Goal: Information Seeking & Learning: Find specific fact

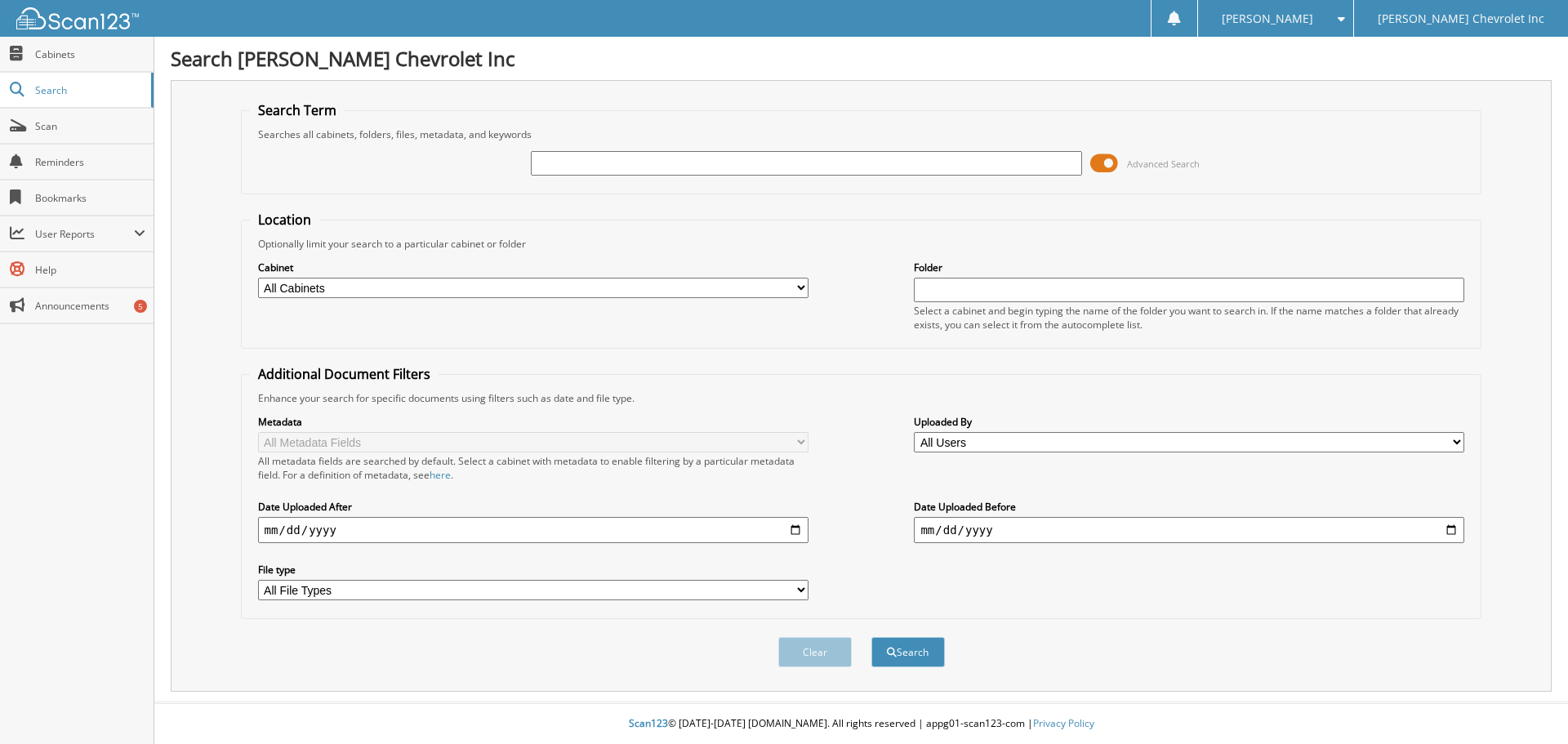
click at [592, 160] on input "text" at bounding box center [806, 163] width 551 height 24
click at [563, 162] on input "pickblaup" at bounding box center [806, 163] width 551 height 24
click at [574, 160] on input "pickelaup" at bounding box center [806, 163] width 551 height 24
type input "pickelhaup"
click at [694, 237] on div "Optionally limit your search to a particular cabinet or folder" at bounding box center [861, 244] width 1223 height 14
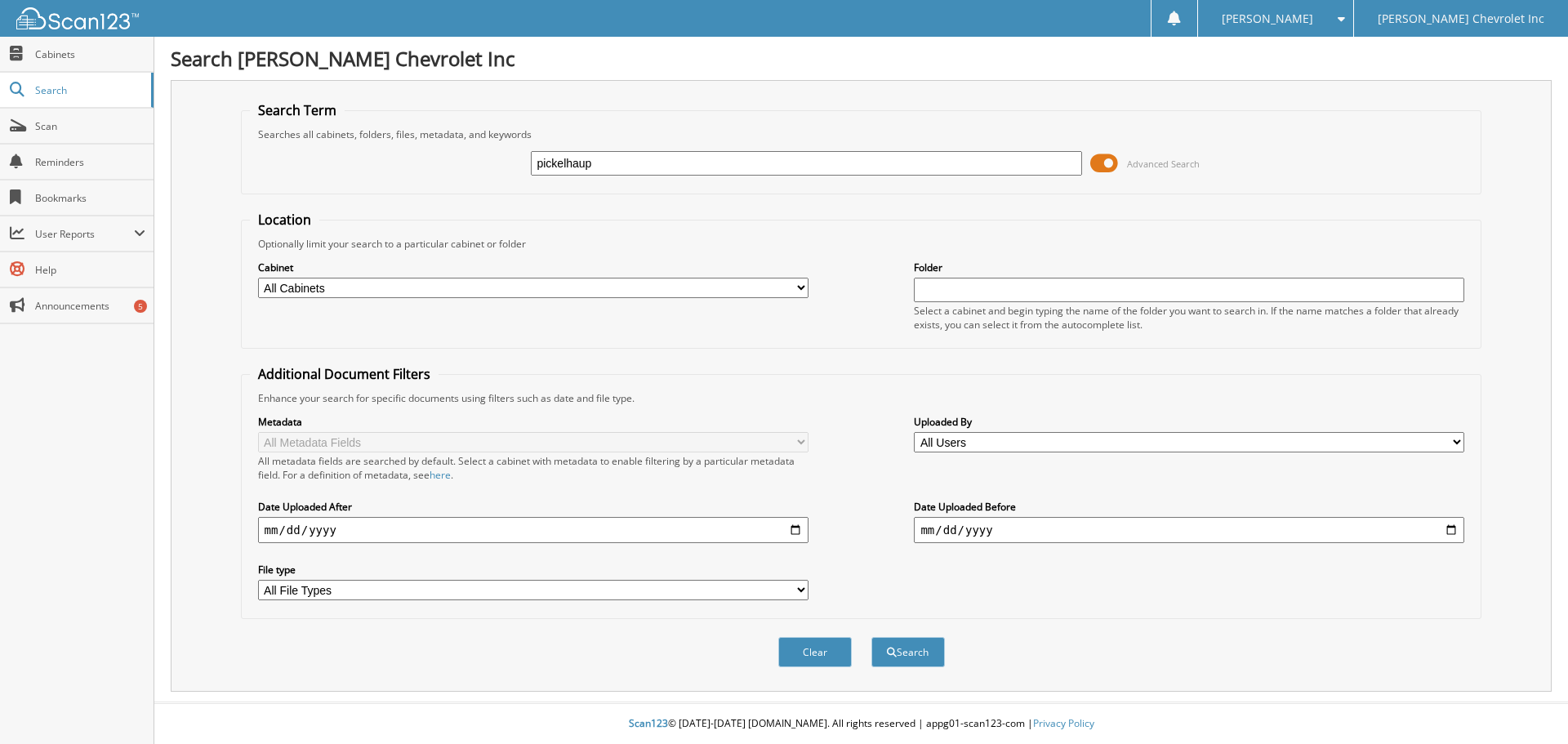
click at [1110, 164] on span at bounding box center [1103, 163] width 27 height 24
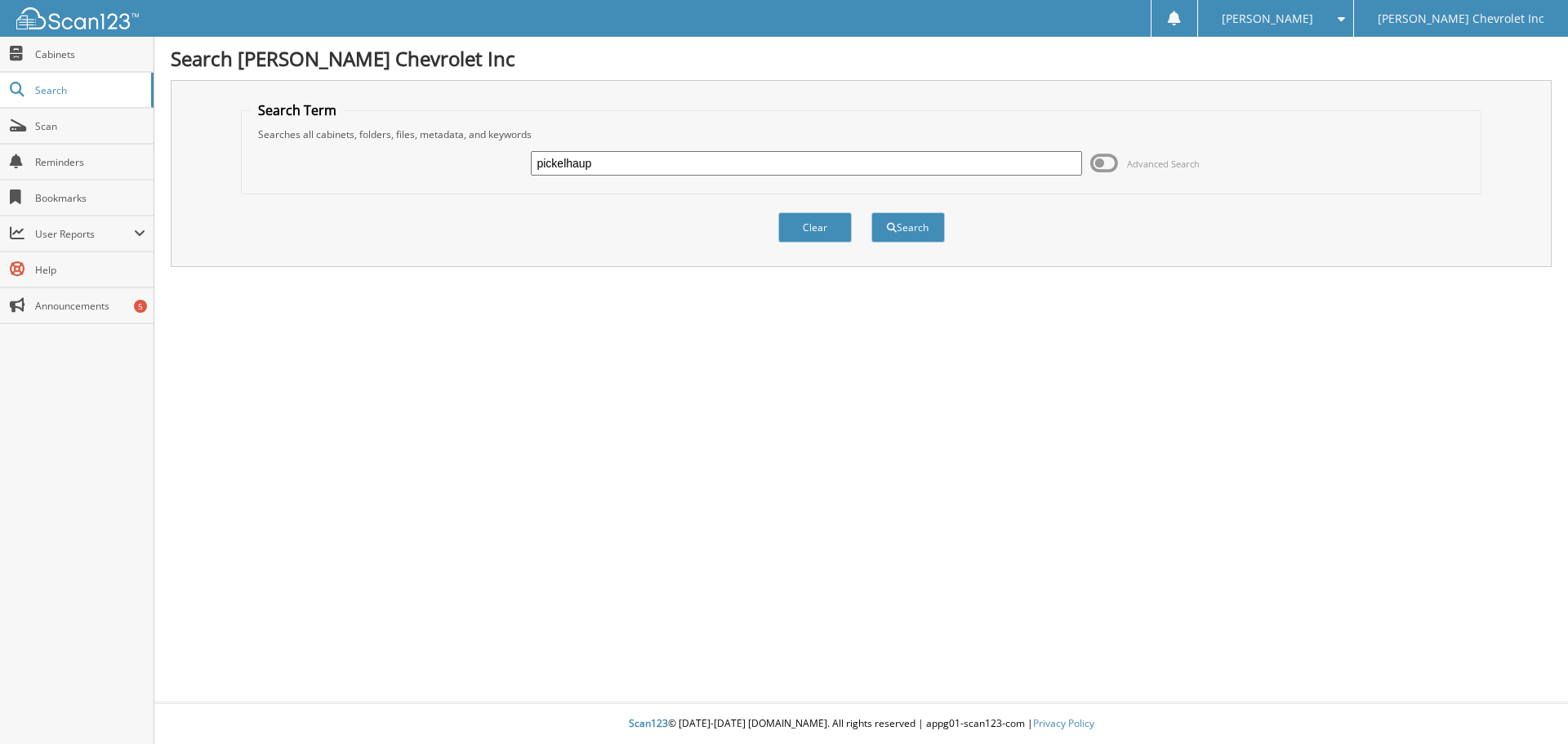
click at [1093, 164] on span at bounding box center [1103, 163] width 27 height 24
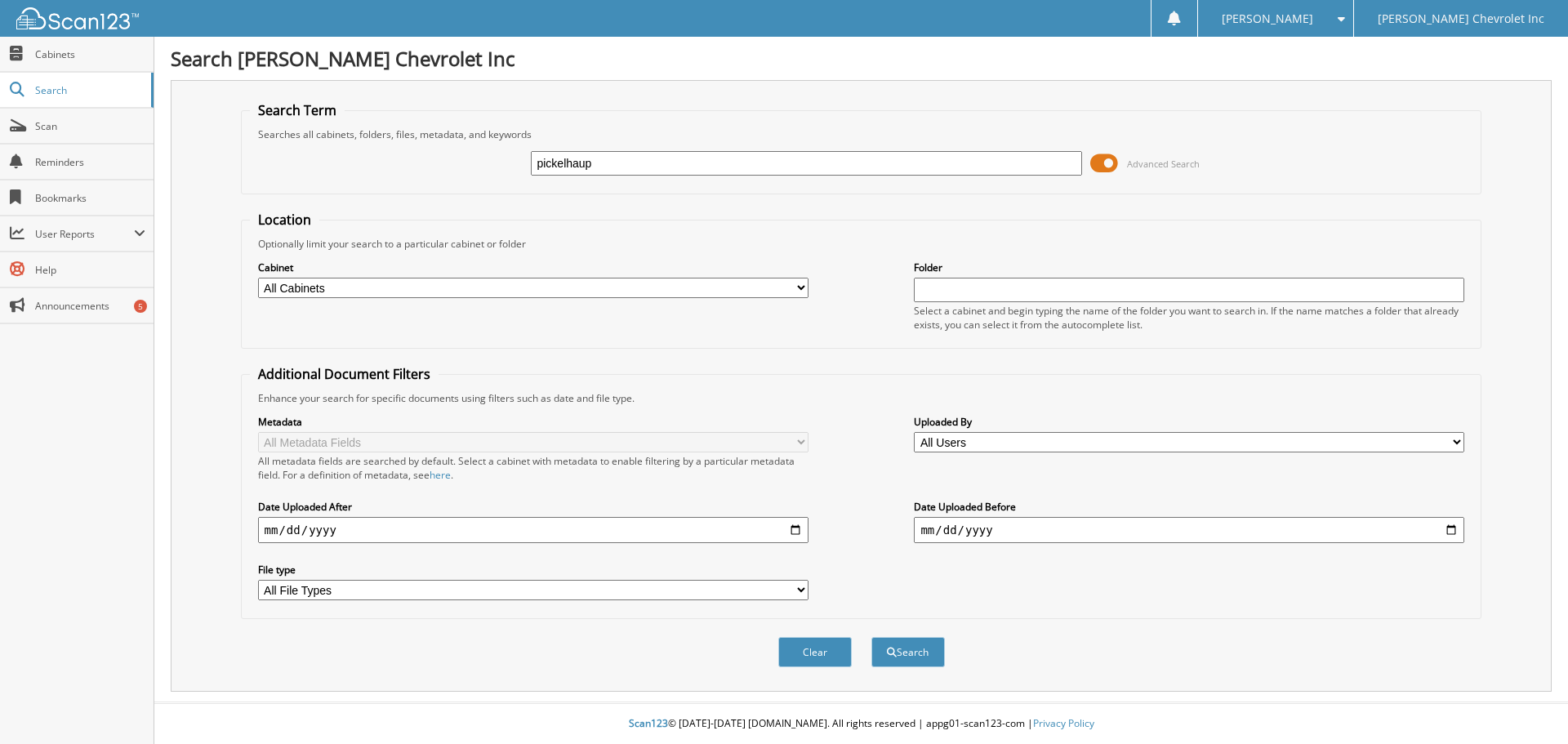
click at [799, 280] on select "All Cabinets ACCOUNTS PAYABLE AUDIT AUTOMATE SERVICE RO CAR DEALS CDK SERVICE R…" at bounding box center [533, 287] width 551 height 21
select select "19507"
click at [258, 277] on select "All Cabinets ACCOUNTS PAYABLE AUDIT AUTOMATE SERVICE RO CAR DEALS CDK SERVICE R…" at bounding box center [533, 287] width 551 height 21
click at [908, 655] on button "Search" at bounding box center [907, 651] width 73 height 30
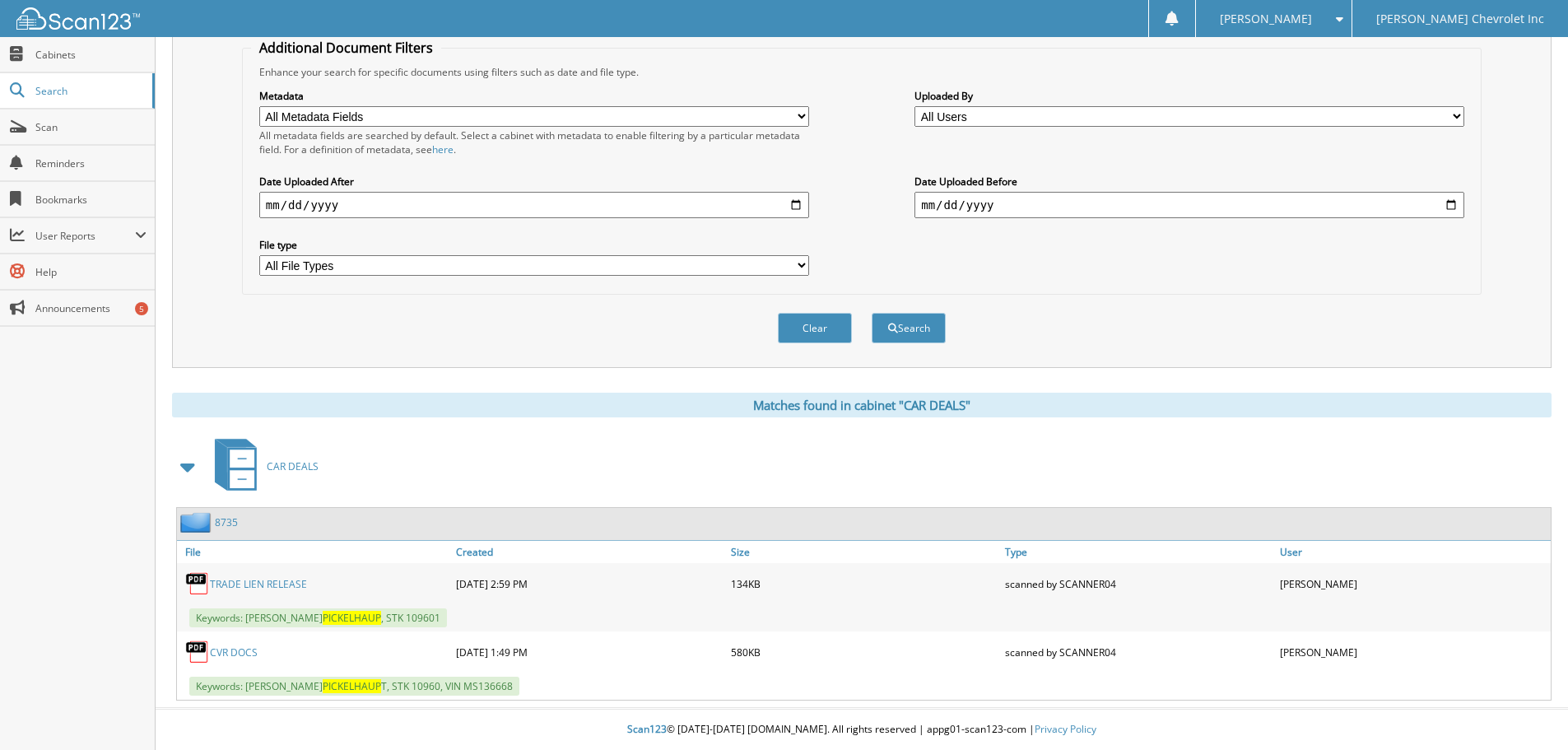
scroll to position [330, 0]
click at [199, 519] on img at bounding box center [197, 522] width 34 height 21
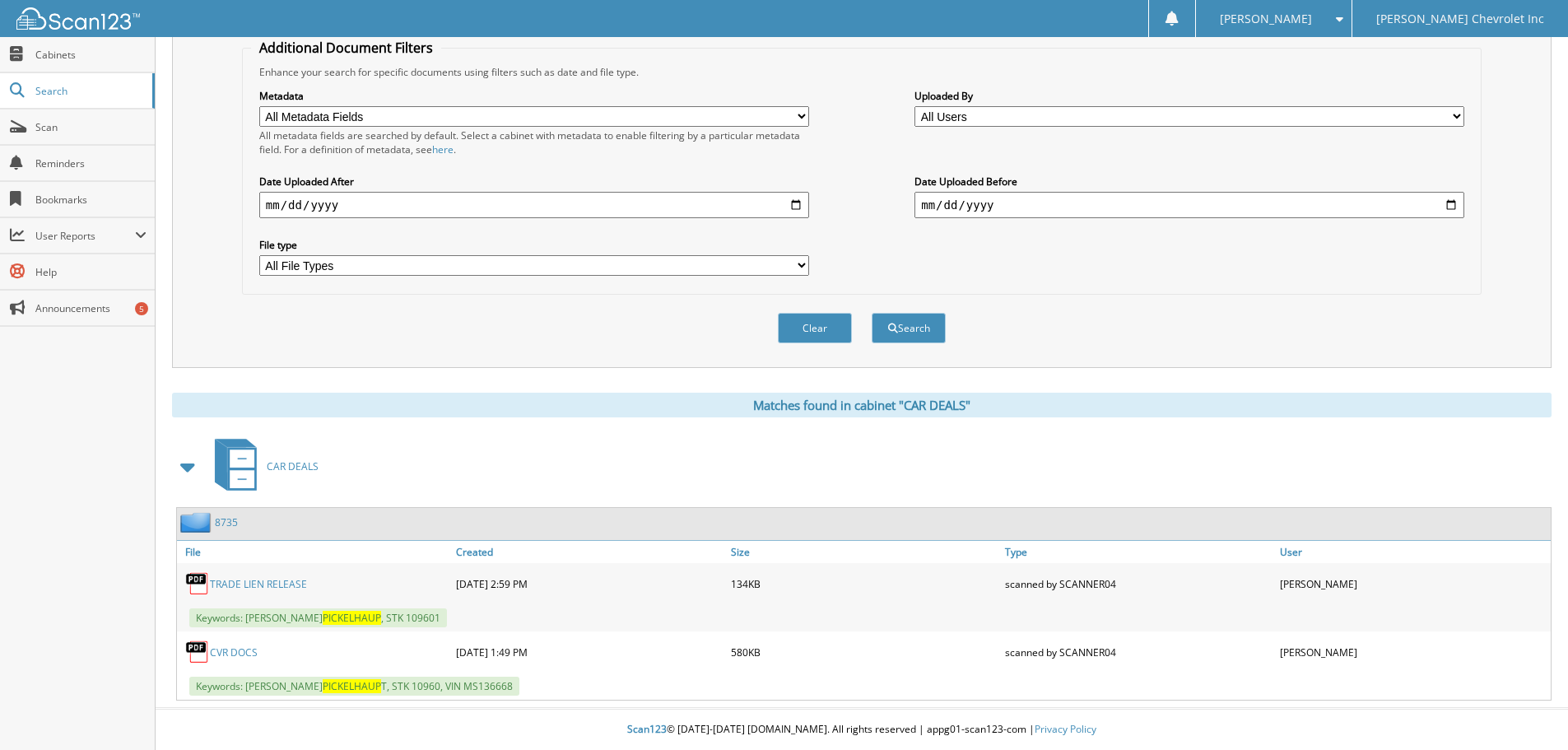
click at [226, 643] on div "CVR DOCS" at bounding box center [314, 652] width 275 height 32
click at [229, 649] on link "CVR DOCS" at bounding box center [233, 653] width 48 height 14
click at [233, 649] on link "CVR DOCS" at bounding box center [233, 653] width 48 height 14
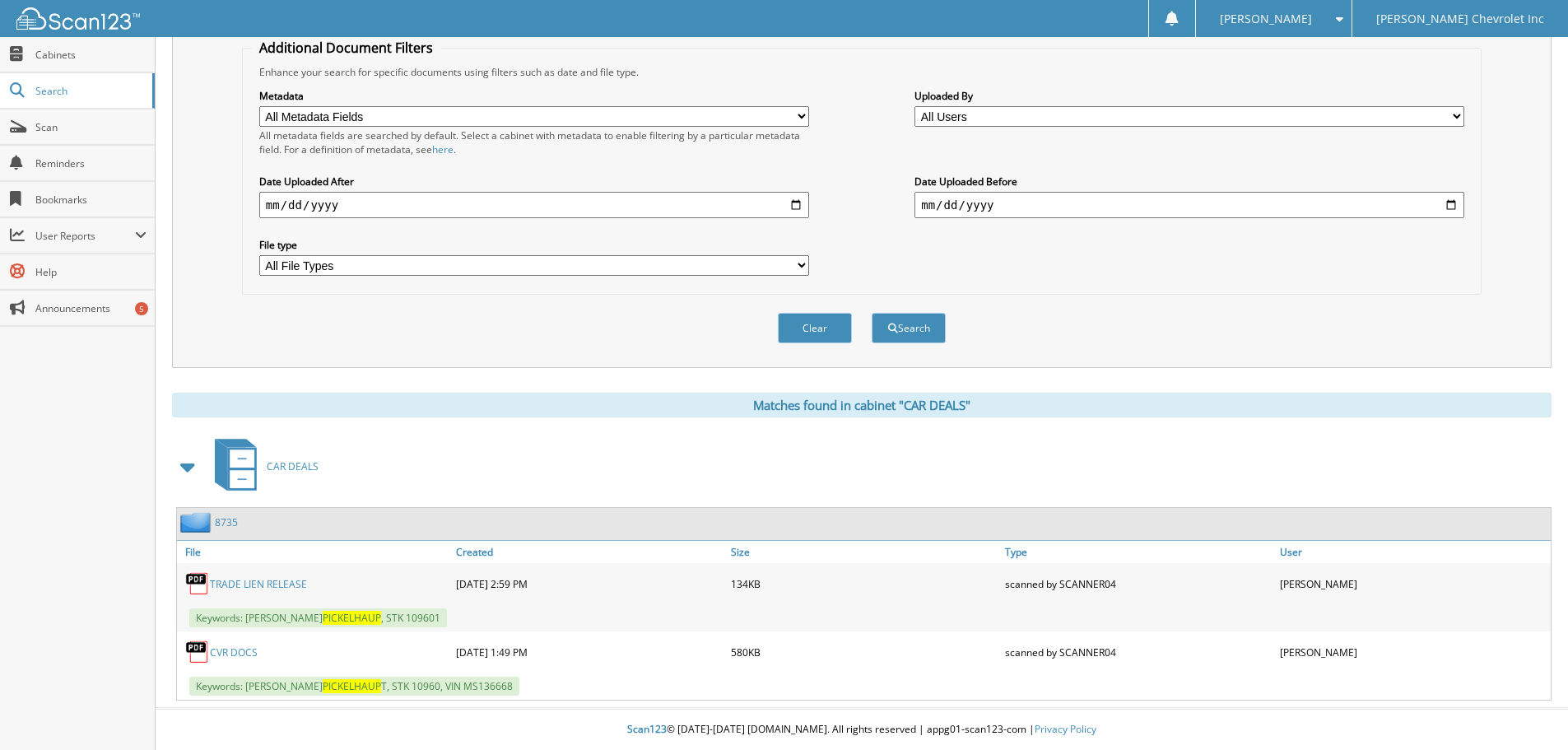
click at [203, 653] on img at bounding box center [197, 652] width 25 height 25
click at [233, 524] on link "8735" at bounding box center [225, 523] width 23 height 14
